Goal: Task Accomplishment & Management: Manage account settings

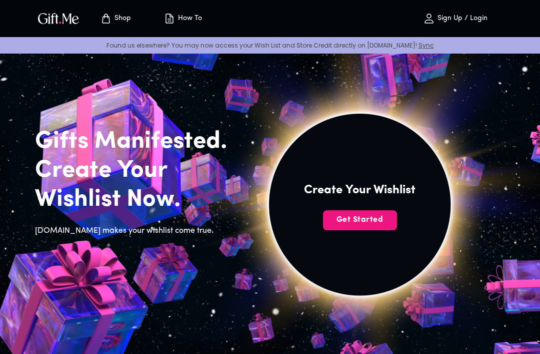
click at [350, 212] on button "Get Started" at bounding box center [360, 220] width 74 height 20
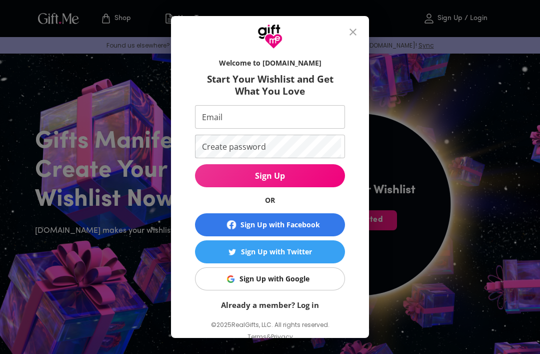
click at [213, 117] on input "Email" at bounding box center [268, 117] width 146 height 24
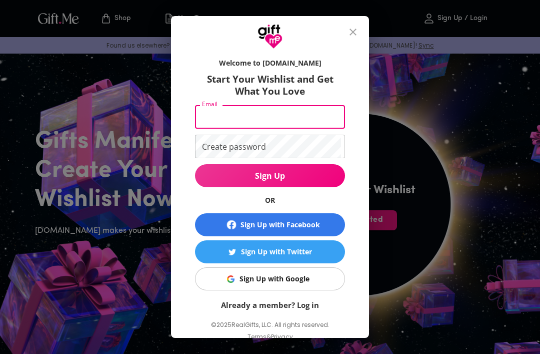
click at [401, 123] on div "Welcome to Gift.me Start Your Wishlist and Get What You Love Email Email Create…" at bounding box center [270, 177] width 540 height 354
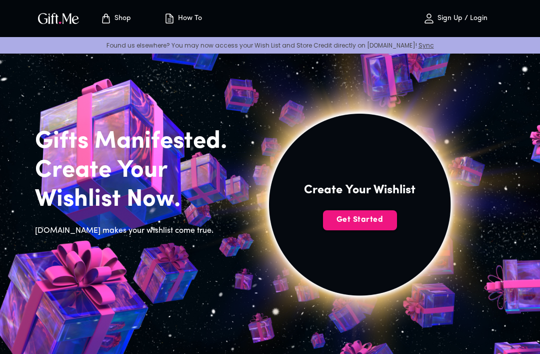
click at [354, 220] on span "Get Started" at bounding box center [360, 219] width 74 height 11
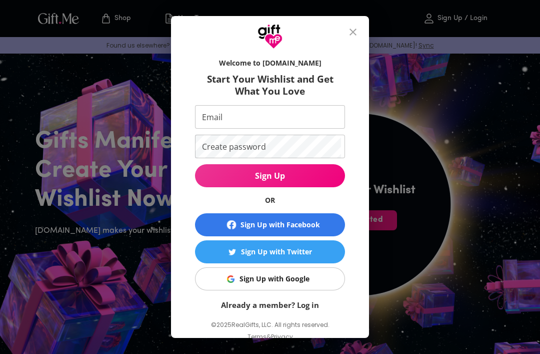
click at [263, 286] on button "Sign Up with Google" at bounding box center [270, 278] width 150 height 23
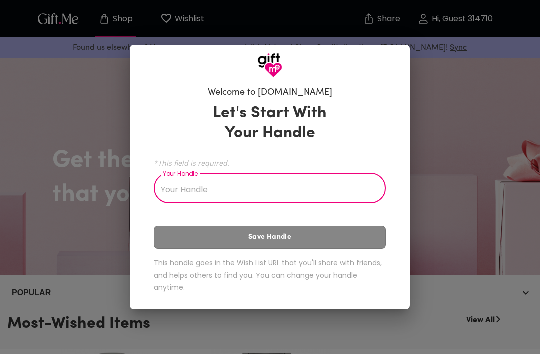
click at [181, 186] on input "Your Handle" at bounding box center [264, 189] width 221 height 28
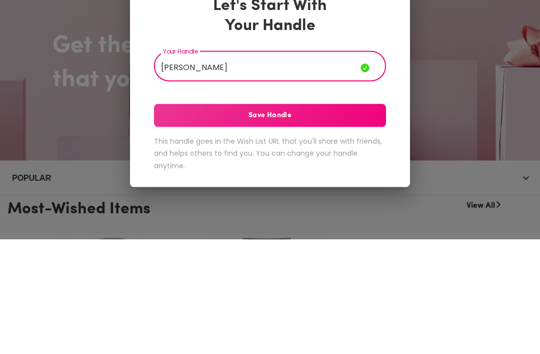
type input "[PERSON_NAME]"
click at [176, 225] on span "Save Handle" at bounding box center [270, 230] width 232 height 11
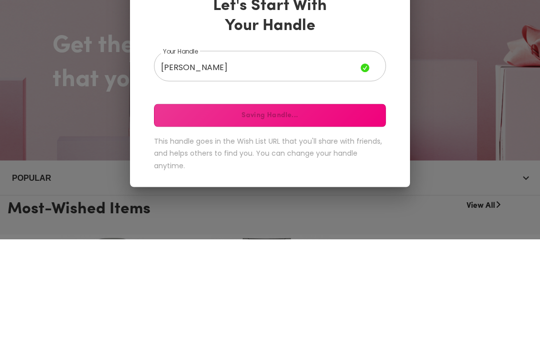
scroll to position [115, 0]
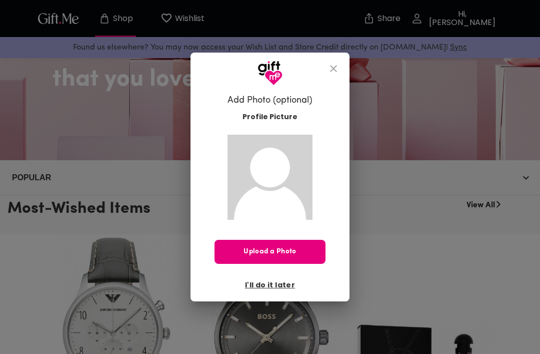
click at [256, 284] on span "I'll do it later" at bounding box center [270, 284] width 50 height 11
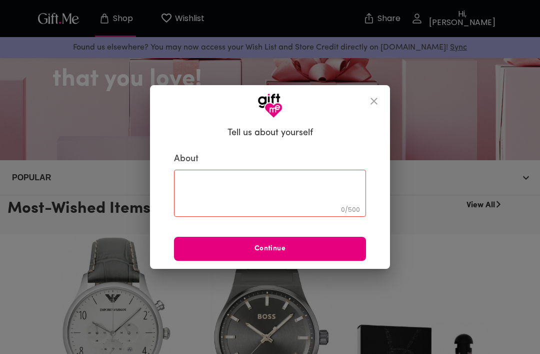
click at [378, 99] on icon "close" at bounding box center [374, 101] width 12 height 12
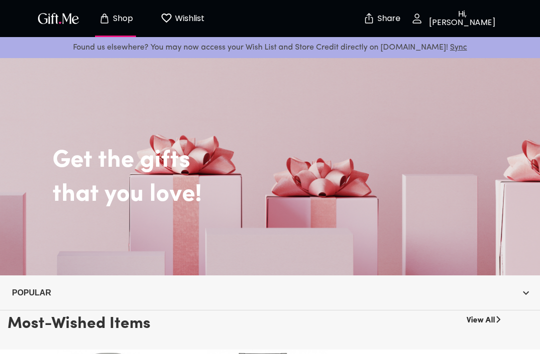
click at [179, 17] on p "Wishlist" at bounding box center [189, 18] width 32 height 13
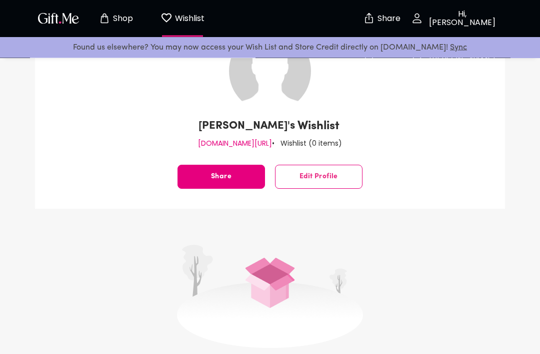
click at [200, 279] on img at bounding box center [270, 296] width 186 height 103
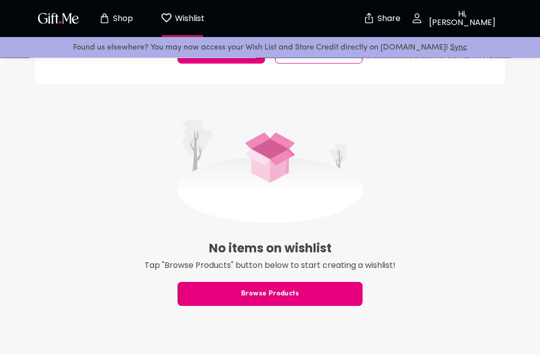
scroll to position [195, 0]
click at [216, 290] on span "Browse Products" at bounding box center [270, 293] width 185 height 11
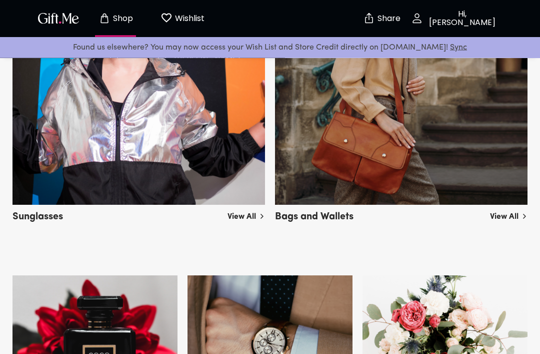
scroll to position [669, 0]
click at [315, 170] on img at bounding box center [401, 66] width 253 height 276
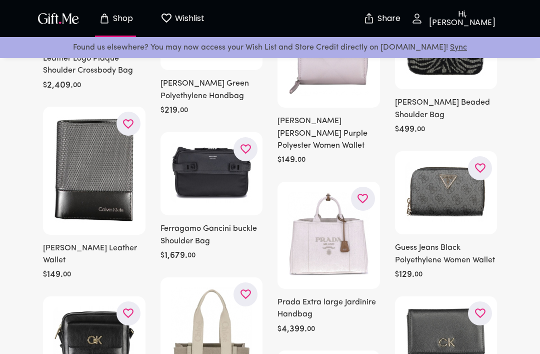
scroll to position [2958, 0]
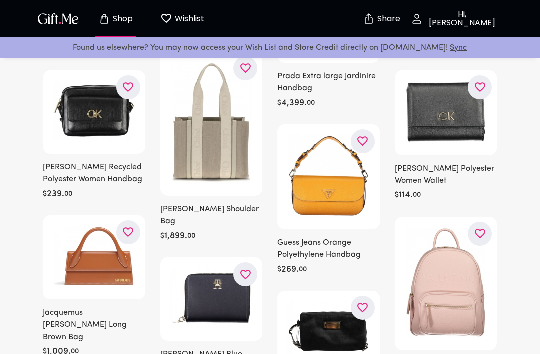
click at [85, 83] on img at bounding box center [94, 111] width 83 height 62
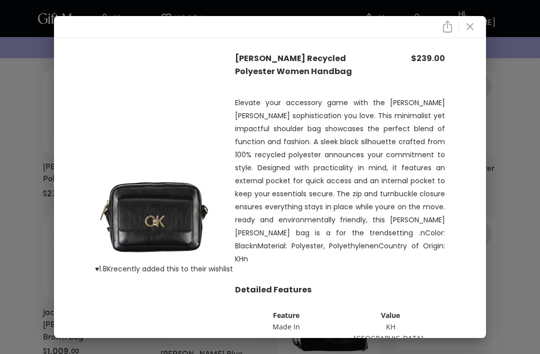
click at [473, 30] on icon "close" at bounding box center [470, 26] width 7 height 7
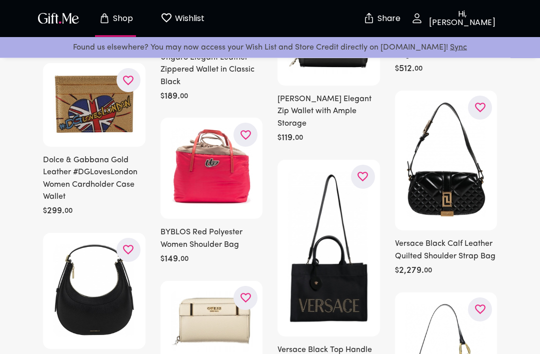
scroll to position [1633, 0]
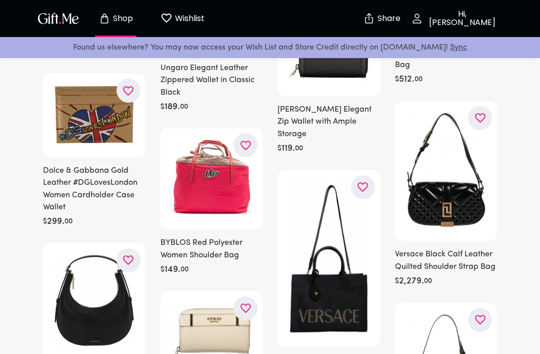
click at [180, 20] on p "Wishlist" at bounding box center [189, 18] width 32 height 13
